Goal: Find contact information: Find contact information

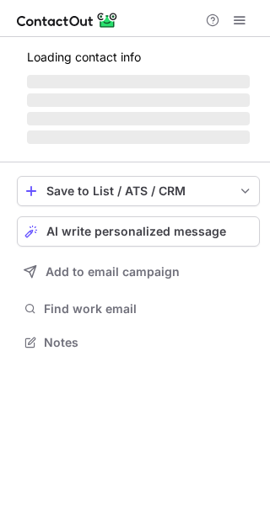
scroll to position [394, 270]
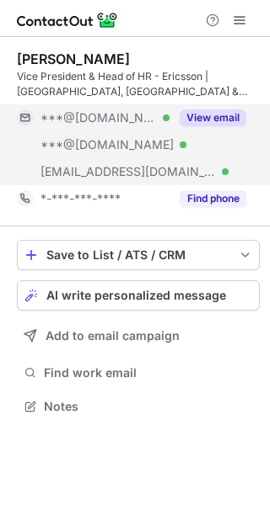
click at [228, 120] on button "View email" at bounding box center [212, 117] width 67 height 17
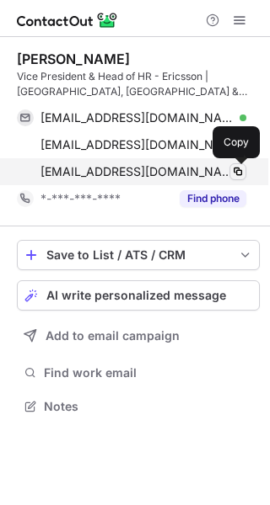
click at [238, 174] on span at bounding box center [237, 171] width 13 height 13
